Goal: Information Seeking & Learning: Find specific fact

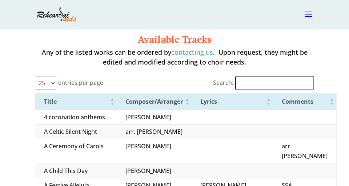
select select "25"
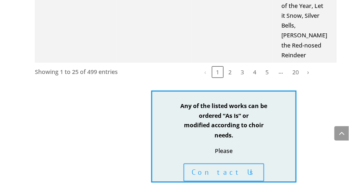
scroll to position [669, 0]
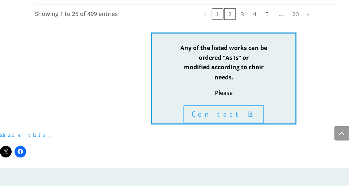
click at [229, 20] on button "2" at bounding box center [230, 14] width 12 height 12
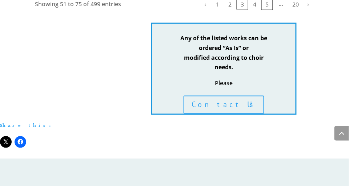
click at [268, 10] on button "5" at bounding box center [267, 5] width 12 height 12
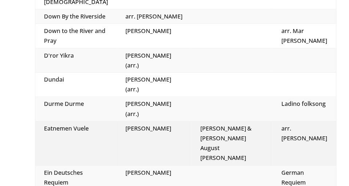
scroll to position [58, 0]
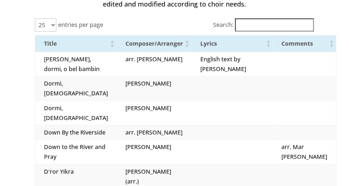
click at [249, 24] on input "Search:" at bounding box center [274, 25] width 79 height 13
paste input "Lo V'Chayil"
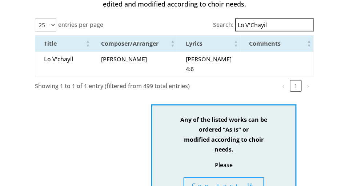
type input "Lo V'Chayil"
click at [332, 74] on div "Available Tracks Any of the listed works can be ordered by contacting us . Upon…" at bounding box center [174, 87] width 349 height 232
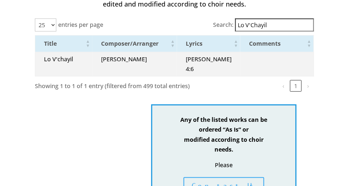
click at [70, 61] on td "Lo V'chayil" at bounding box center [63, 64] width 57 height 24
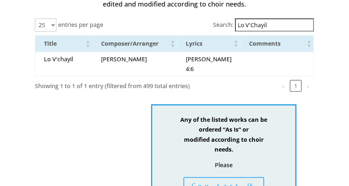
scroll to position [0, 0]
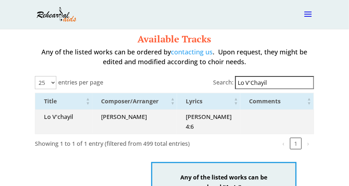
click at [60, 117] on td "Lo V'chayil" at bounding box center [63, 122] width 57 height 24
